Goal: Task Accomplishment & Management: Complete application form

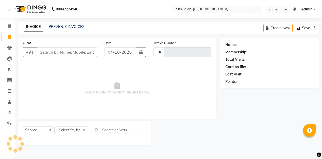
select select "service"
type input "1439"
select select "4714"
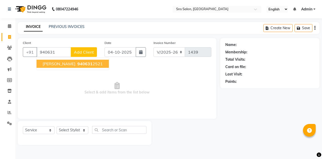
click at [52, 62] on span "[PERSON_NAME]" at bounding box center [59, 63] width 33 height 5
type input "9406312521"
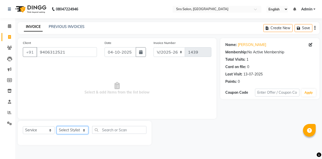
click at [81, 128] on select "Select Stylist [PERSON_NAME] Kavita [PERSON_NAME] Preeti [PERSON_NAME] [PERSON_…" at bounding box center [73, 130] width 32 height 8
select select "89640"
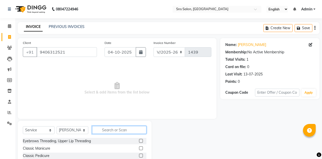
click at [107, 129] on input "text" at bounding box center [119, 130] width 54 height 8
type input "eye"
click at [142, 148] on label at bounding box center [141, 148] width 4 height 4
click at [142, 148] on input "checkbox" at bounding box center [140, 148] width 3 height 3
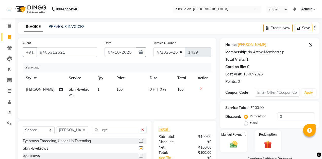
checkbox input "false"
click at [84, 128] on select "Select Stylist [PERSON_NAME] Kavita [PERSON_NAME] Preeti [PERSON_NAME] [PERSON_…" at bounding box center [73, 130] width 32 height 8
select select "89639"
click at [143, 130] on icon "button" at bounding box center [142, 130] width 3 height 4
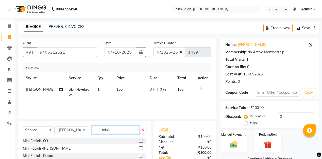
type input "mini"
click at [141, 140] on label at bounding box center [141, 141] width 4 height 4
click at [141, 140] on input "checkbox" at bounding box center [140, 140] width 3 height 3
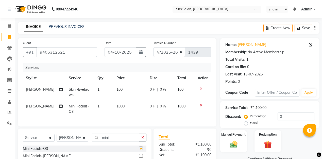
checkbox input "false"
click at [115, 104] on td "1000" at bounding box center [129, 109] width 33 height 17
select select "89639"
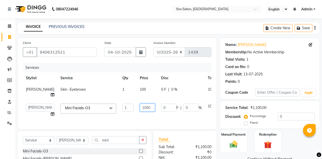
click at [140, 108] on input "1000" at bounding box center [147, 108] width 15 height 8
type input "1200"
click at [158, 116] on td "0 F | 0 %" at bounding box center [181, 110] width 47 height 19
select select "89639"
click at [235, 138] on div "Manual Payment" at bounding box center [234, 141] width 28 height 23
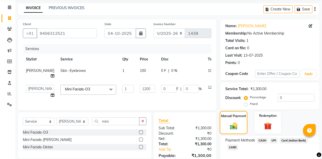
scroll to position [27, 0]
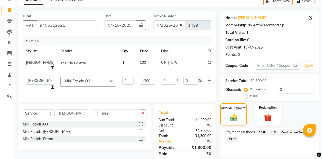
click at [273, 133] on span "UPI" at bounding box center [274, 132] width 8 height 6
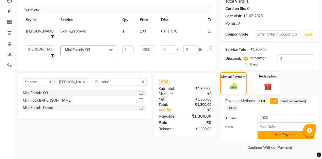
click at [280, 137] on button "Add Payment" at bounding box center [286, 135] width 57 height 8
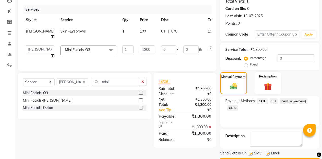
scroll to position [73, 0]
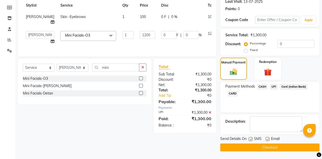
click at [281, 150] on button "Checkout" at bounding box center [269, 147] width 99 height 8
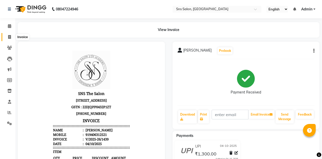
click at [8, 37] on icon at bounding box center [9, 37] width 3 height 4
select select "4714"
select select "service"
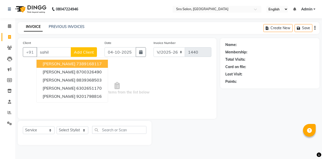
click at [76, 64] on ngb-highlight "7389168117" at bounding box center [88, 63] width 25 height 5
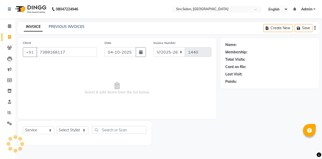
type input "7389168117"
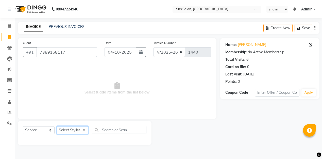
click at [80, 128] on select "Select Stylist [PERSON_NAME] Kavita [PERSON_NAME] Preeti [PERSON_NAME] [PERSON_…" at bounding box center [73, 130] width 32 height 8
select select "93621"
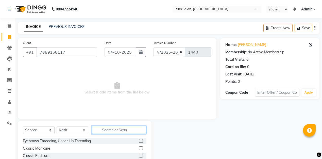
click at [106, 132] on input "text" at bounding box center [119, 130] width 54 height 8
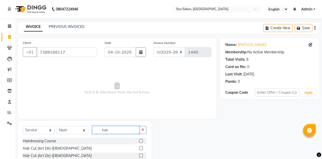
scroll to position [30, 0]
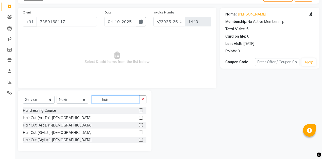
type input "hair"
click at [142, 133] on label at bounding box center [141, 132] width 4 height 4
click at [142, 133] on input "checkbox" at bounding box center [140, 132] width 3 height 3
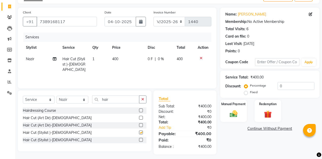
checkbox input "false"
click at [126, 101] on input "hair" at bounding box center [115, 99] width 47 height 8
type input "h"
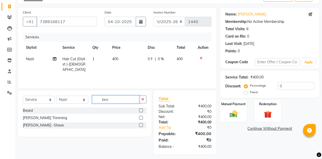
scroll to position [34, 0]
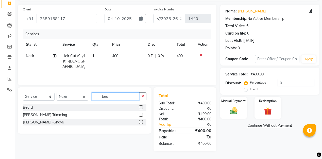
type input "bea"
click at [140, 115] on label at bounding box center [141, 115] width 4 height 4
click at [140, 115] on input "checkbox" at bounding box center [140, 114] width 3 height 3
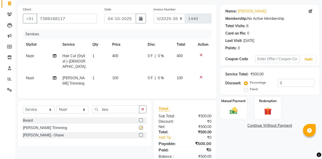
checkbox input "false"
drag, startPoint x: 130, startPoint y: 104, endPoint x: 74, endPoint y: 103, distance: 56.1
click at [73, 105] on div "Select Service Product Membership Package Voucher Prepaid Gift Card Select Styl…" at bounding box center [85, 111] width 124 height 12
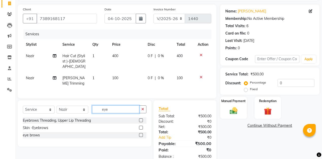
type input "eye"
click at [141, 126] on label at bounding box center [141, 128] width 4 height 4
click at [141, 126] on input "checkbox" at bounding box center [140, 127] width 3 height 3
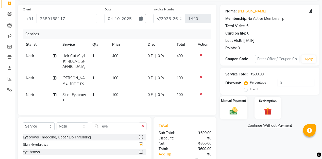
checkbox input "false"
click at [240, 106] on div "Manual Payment" at bounding box center [234, 107] width 28 height 23
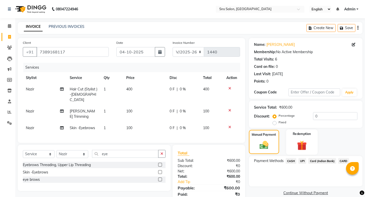
scroll to position [14, 0]
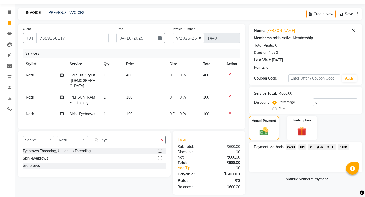
click at [293, 144] on span "CASH" at bounding box center [291, 147] width 11 height 6
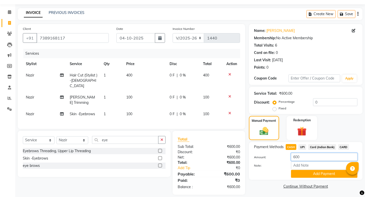
drag, startPoint x: 305, startPoint y: 152, endPoint x: 254, endPoint y: 152, distance: 50.3
click at [254, 153] on div "Amount: 600" at bounding box center [305, 157] width 111 height 9
type input "500"
click at [304, 159] on button "Add Payment" at bounding box center [324, 174] width 66 height 8
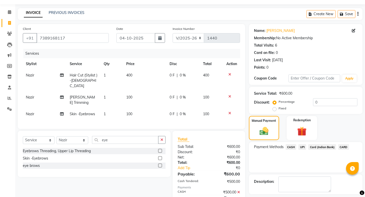
click at [305, 144] on span "UPI" at bounding box center [303, 147] width 8 height 6
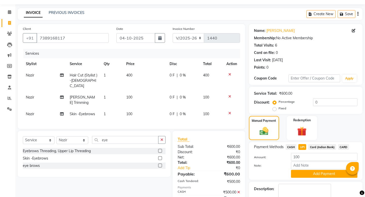
click at [306, 159] on div "Note:" at bounding box center [305, 166] width 111 height 9
click at [306, 159] on button "Add Payment" at bounding box center [324, 174] width 66 height 8
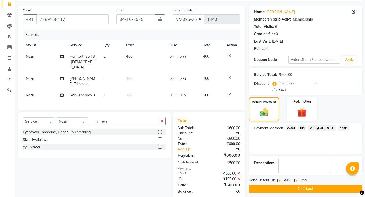
scroll to position [37, 0]
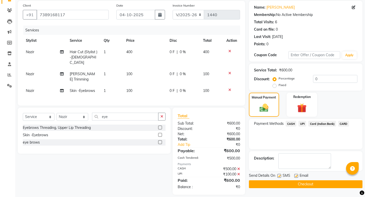
click at [304, 159] on button "Checkout" at bounding box center [306, 185] width 114 height 8
